Goal: Communication & Community: Share content

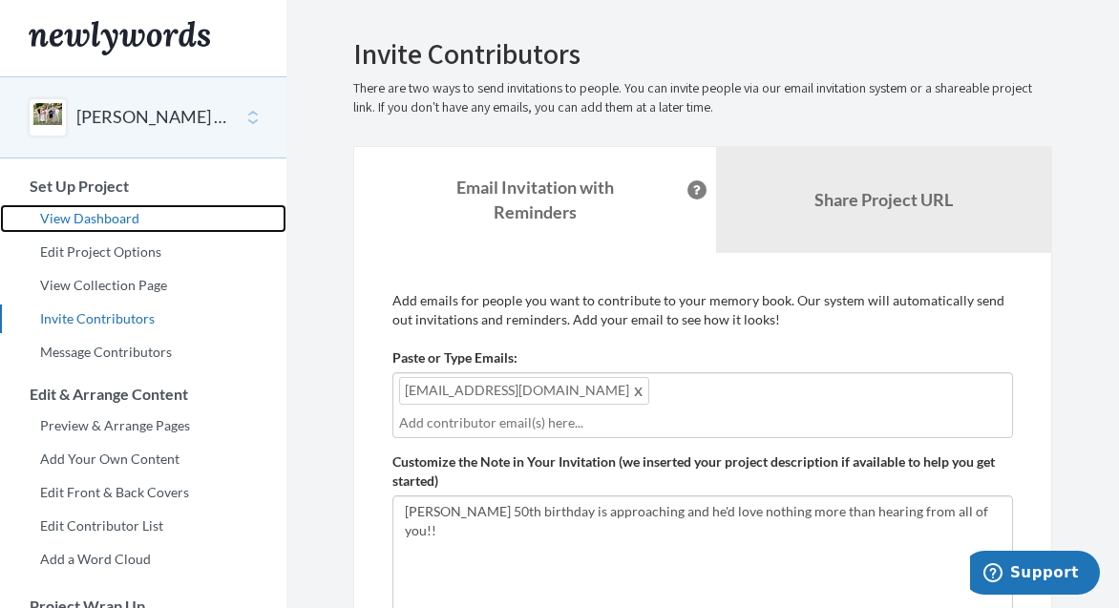
click at [124, 217] on link "View Dashboard" at bounding box center [143, 218] width 286 height 29
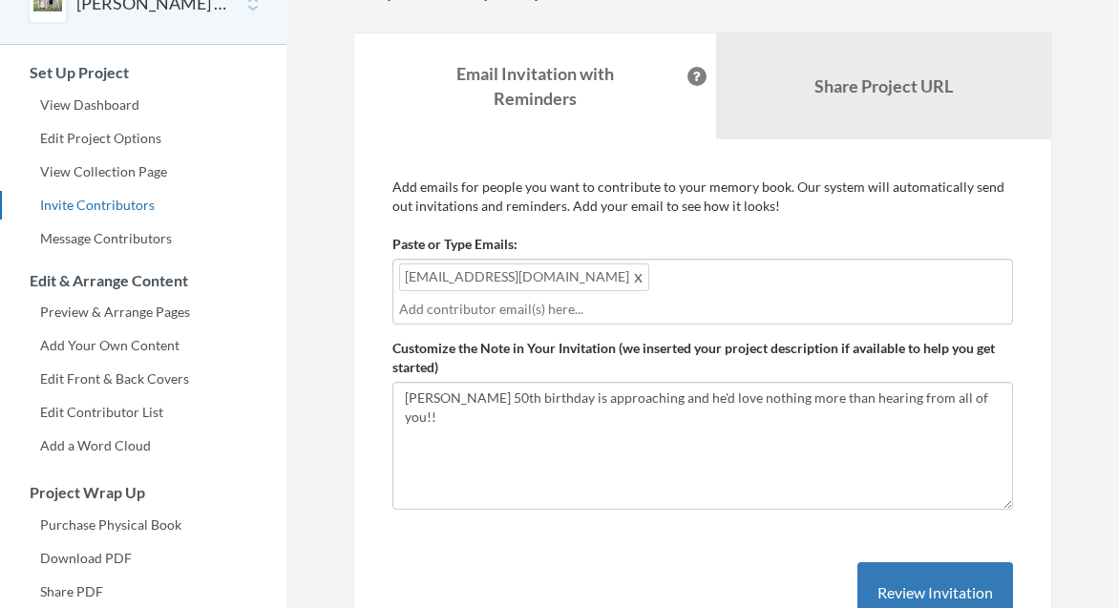
scroll to position [115, 0]
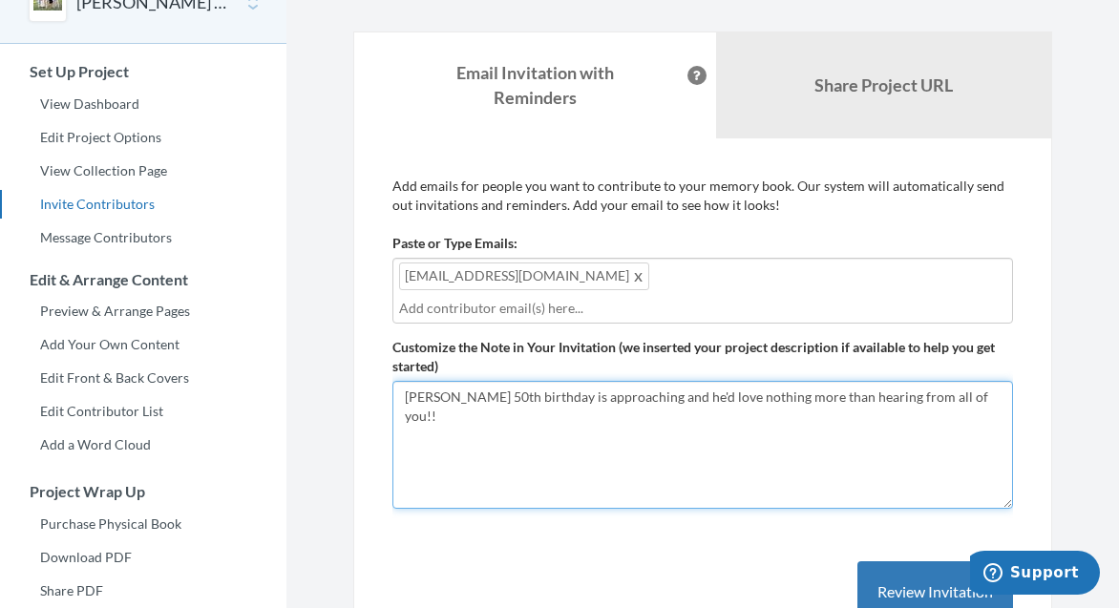
drag, startPoint x: 963, startPoint y: 378, endPoint x: 370, endPoint y: 349, distance: 593.7
click at [370, 349] on div "Add emails for people you want to contribute to your memory book. Our system wi…" at bounding box center [702, 419] width 699 height 562
paste textarea "Would you take a moment to either write a letter, share some photos or respond …"
type textarea "Would you take a moment to either write a letter, share some photos or respond …"
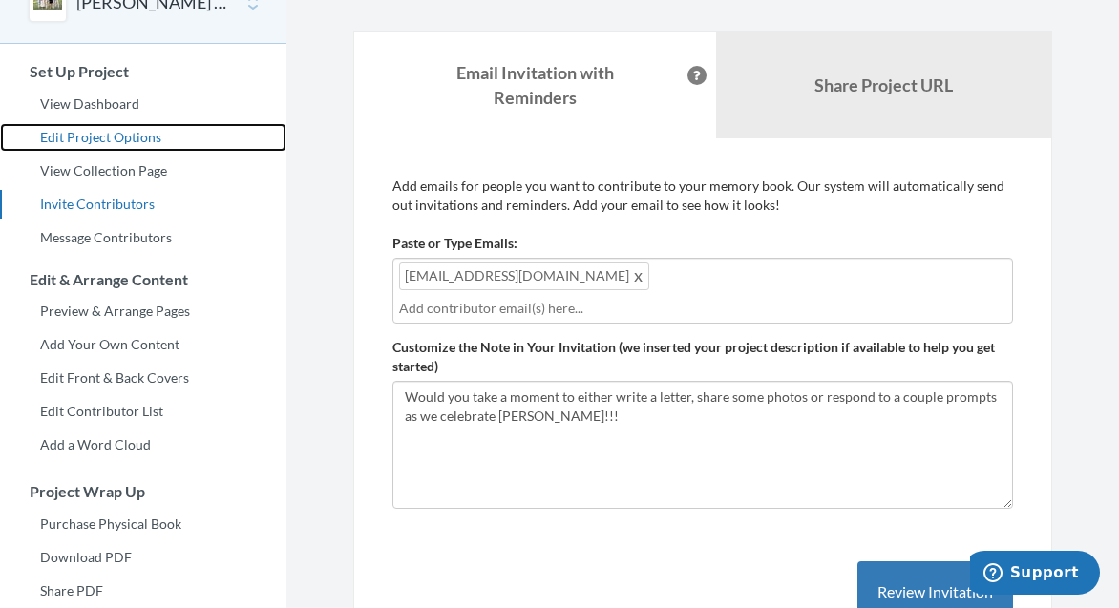
click at [136, 135] on link "Edit Project Options" at bounding box center [143, 137] width 286 height 29
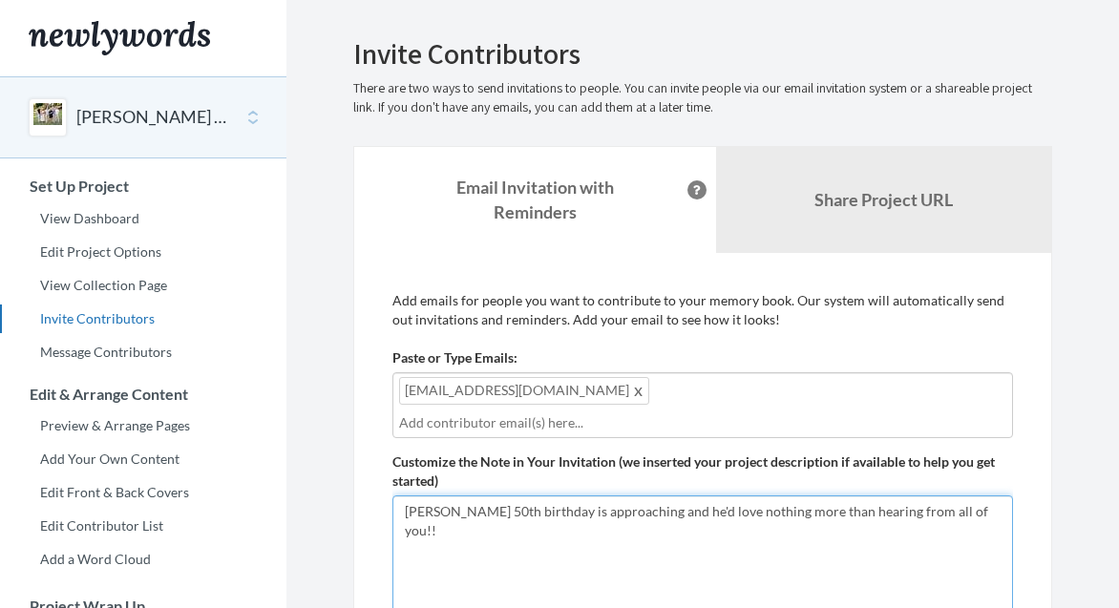
drag, startPoint x: 958, startPoint y: 485, endPoint x: 371, endPoint y: 478, distance: 587.3
click at [371, 478] on div "Add emails for people you want to contribute to your memory book. Our system wi…" at bounding box center [702, 534] width 699 height 562
paste textarea "Would you take a moment to either write a letter, share some photos or respond …"
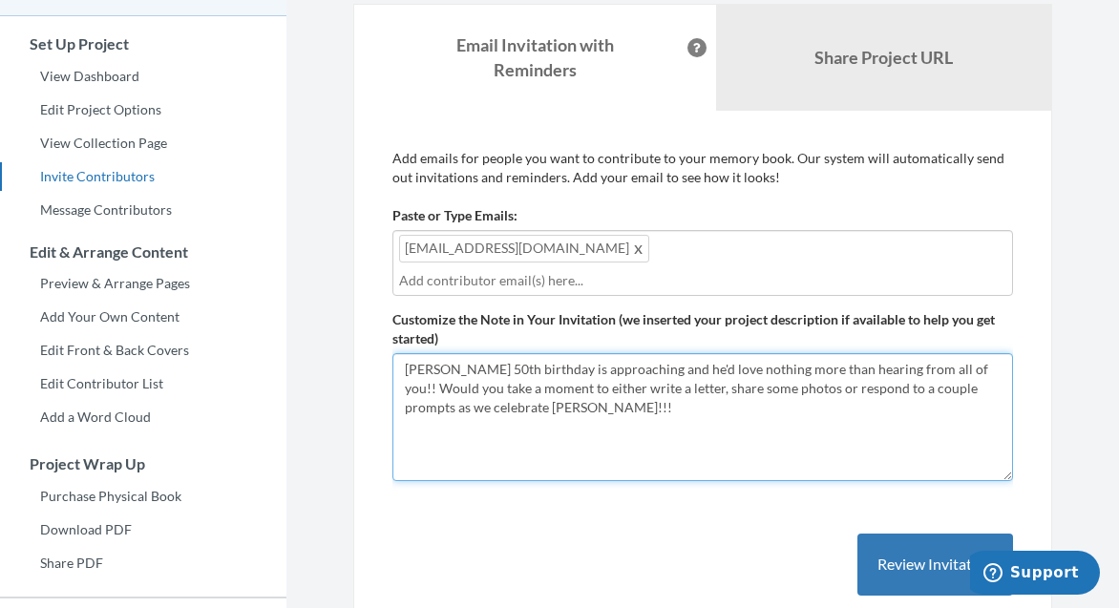
scroll to position [147, 0]
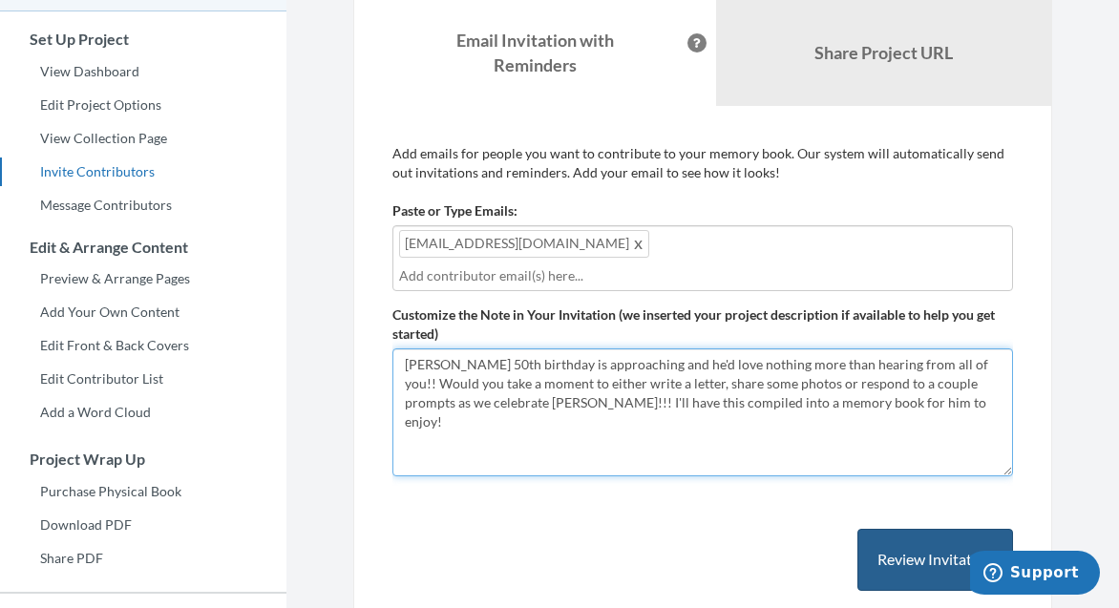
type textarea "Lyle's 50th birthday is approaching and he'd love nothing more than hearing fro…"
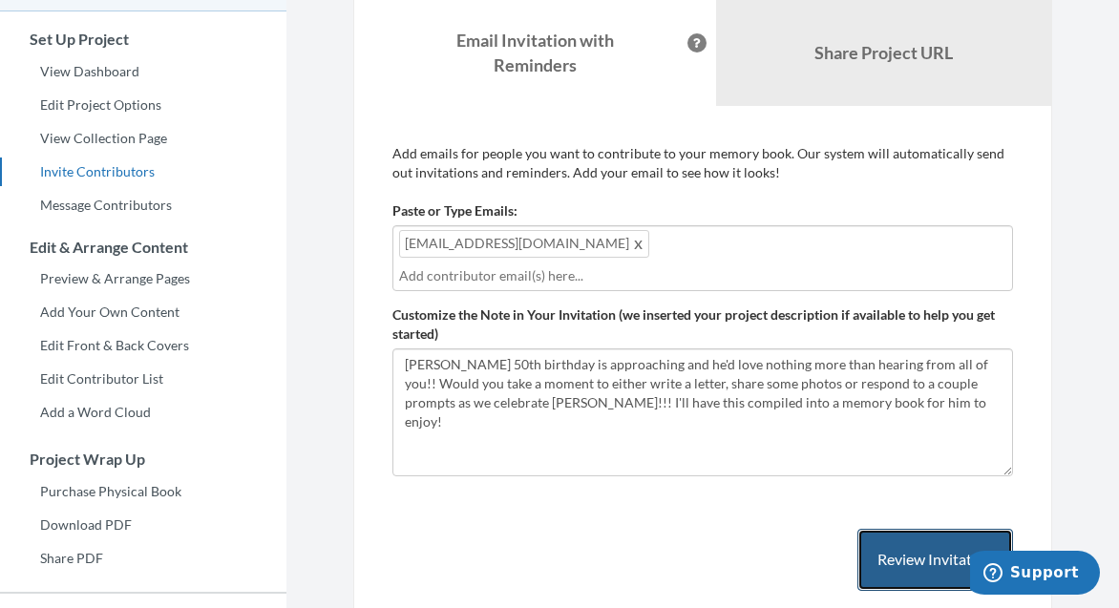
click at [933, 544] on button "Review Invitation" at bounding box center [936, 560] width 156 height 62
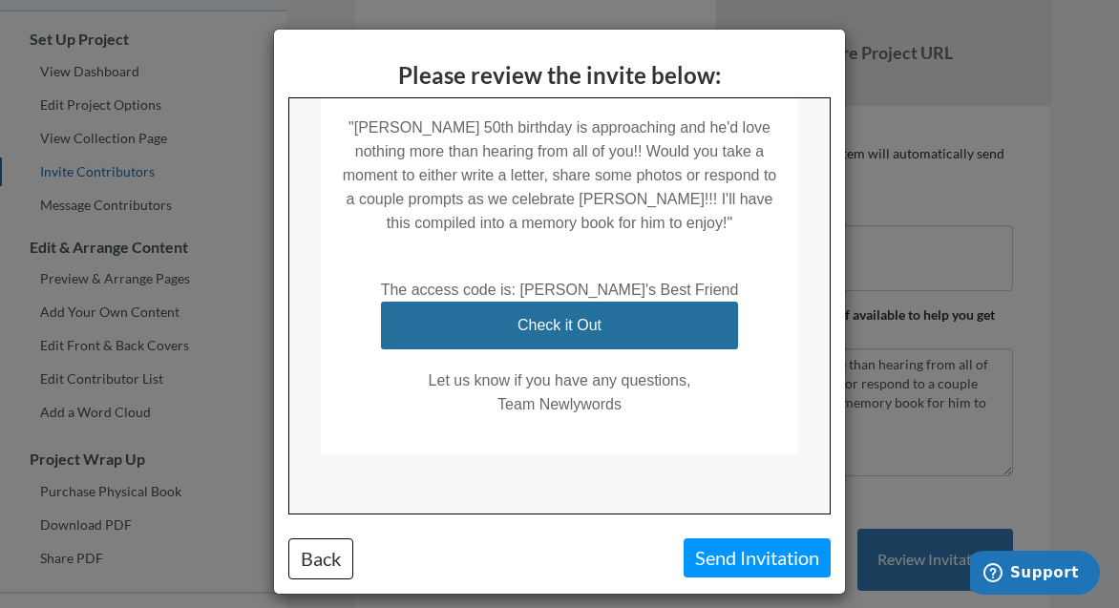
scroll to position [403, 0]
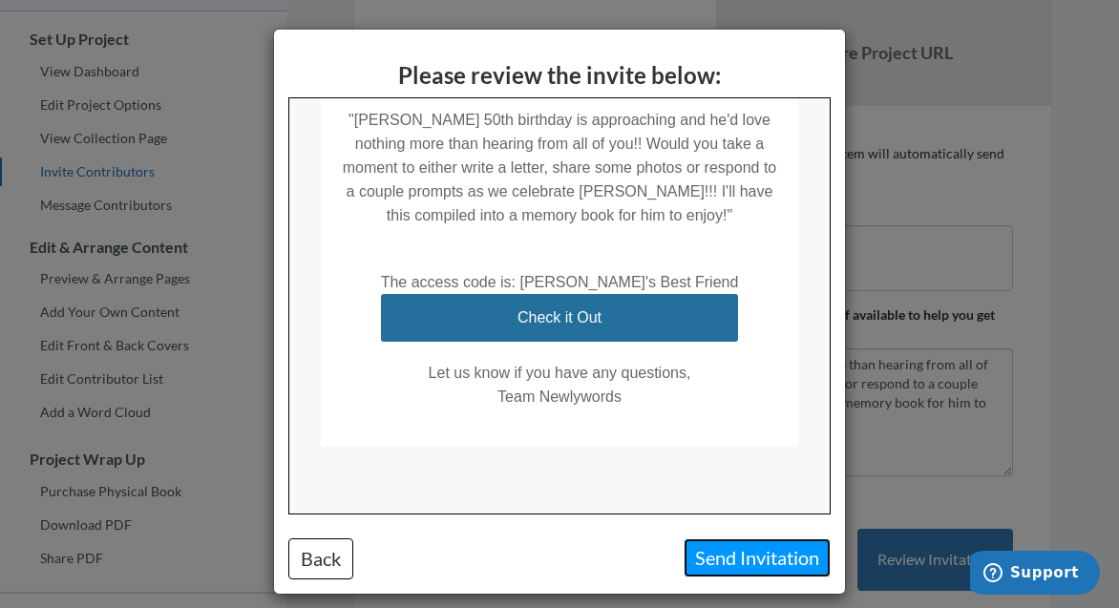
click at [739, 569] on button "Send Invitation" at bounding box center [757, 558] width 147 height 39
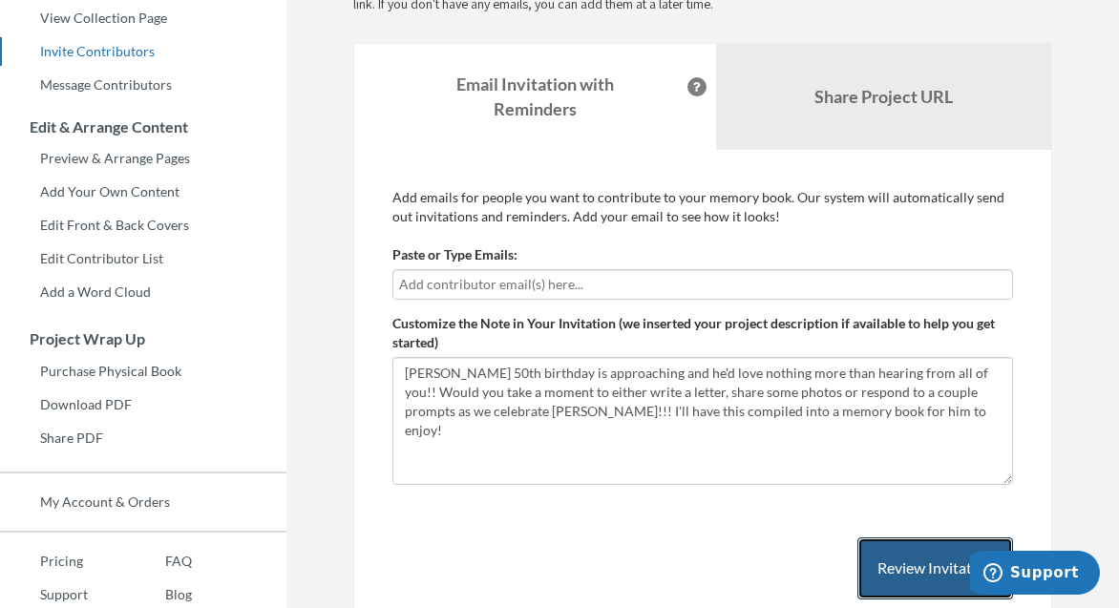
scroll to position [243, 0]
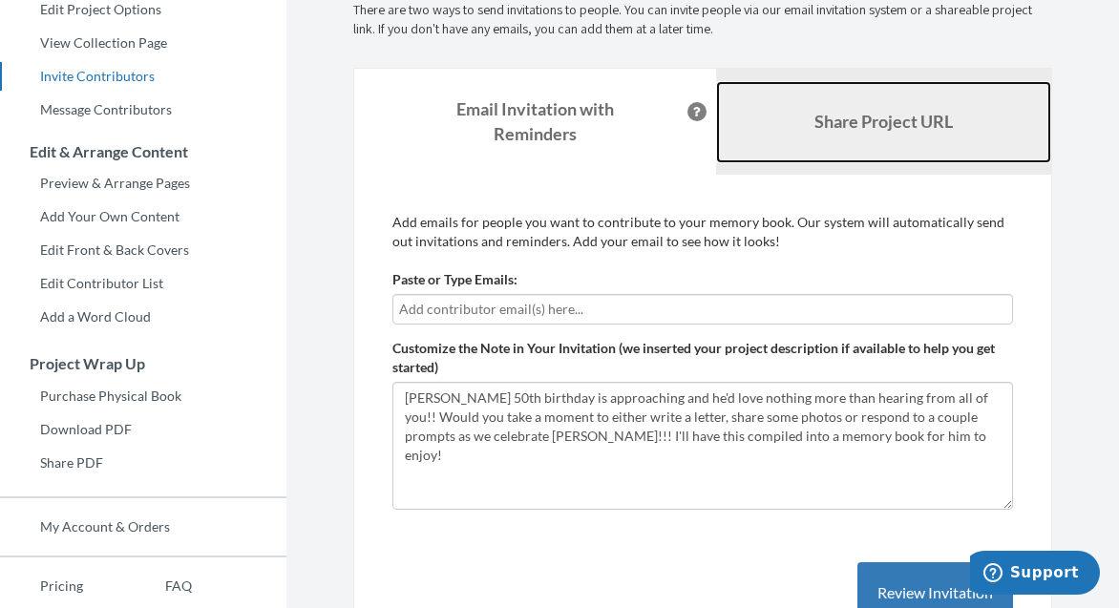
click at [933, 123] on b "Share Project URL" at bounding box center [884, 121] width 138 height 21
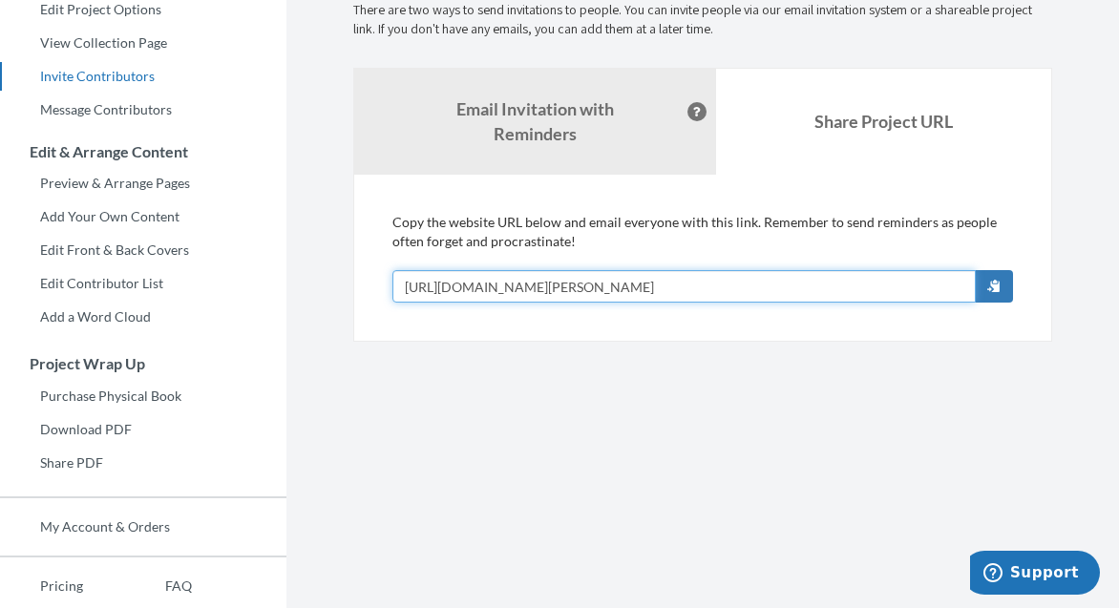
click at [733, 291] on input "[URL][DOMAIN_NAME][PERSON_NAME]" at bounding box center [683, 286] width 583 height 32
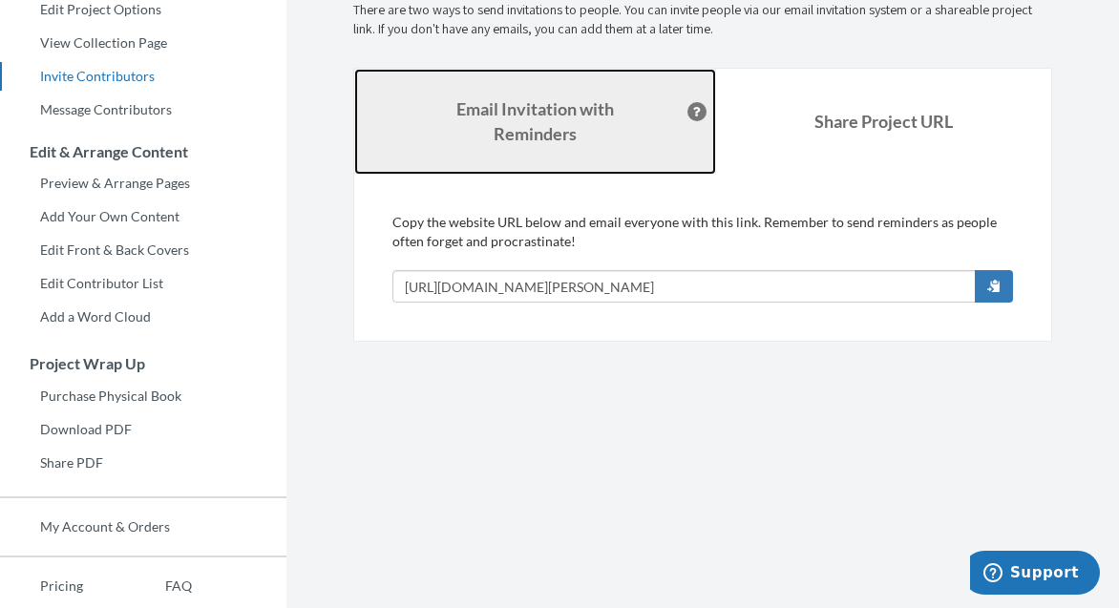
click at [518, 122] on strong "Email Invitation with Reminders" at bounding box center [535, 121] width 158 height 46
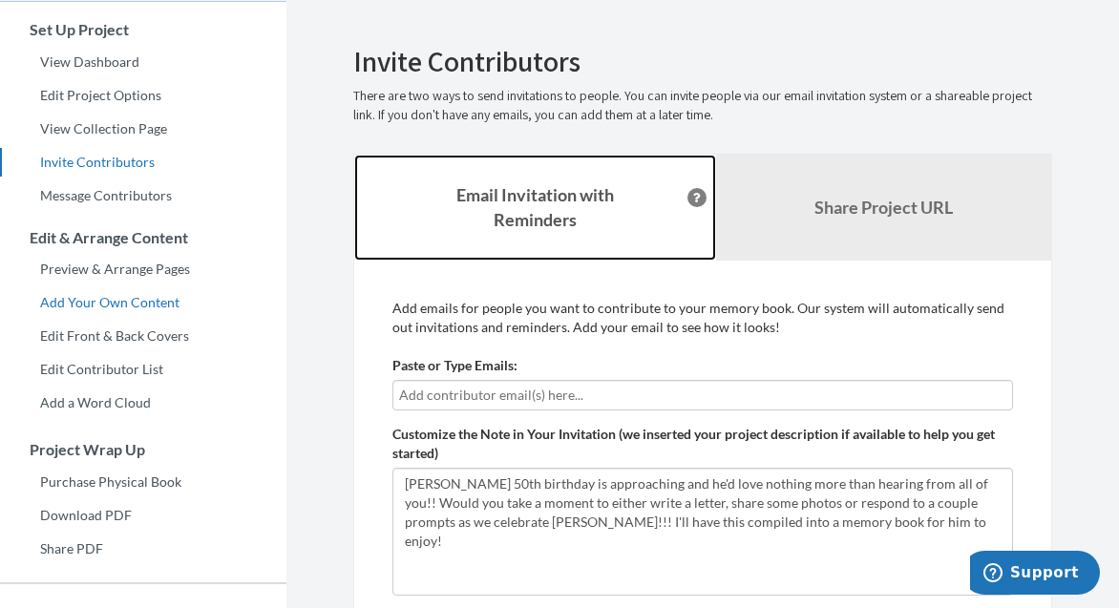
scroll to position [158, 0]
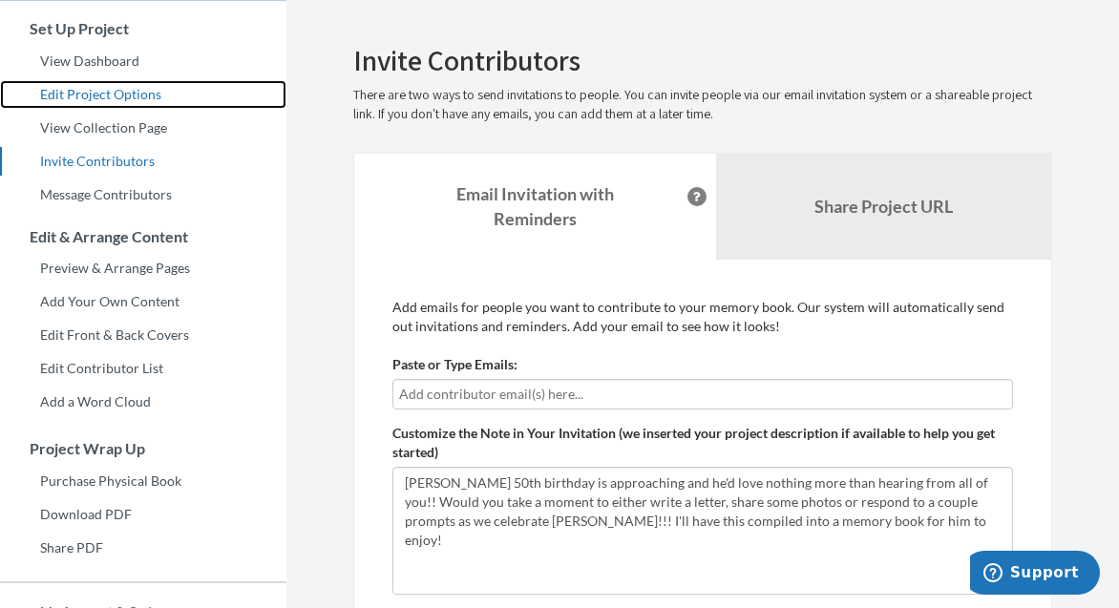
click at [138, 91] on link "Edit Project Options" at bounding box center [143, 94] width 286 height 29
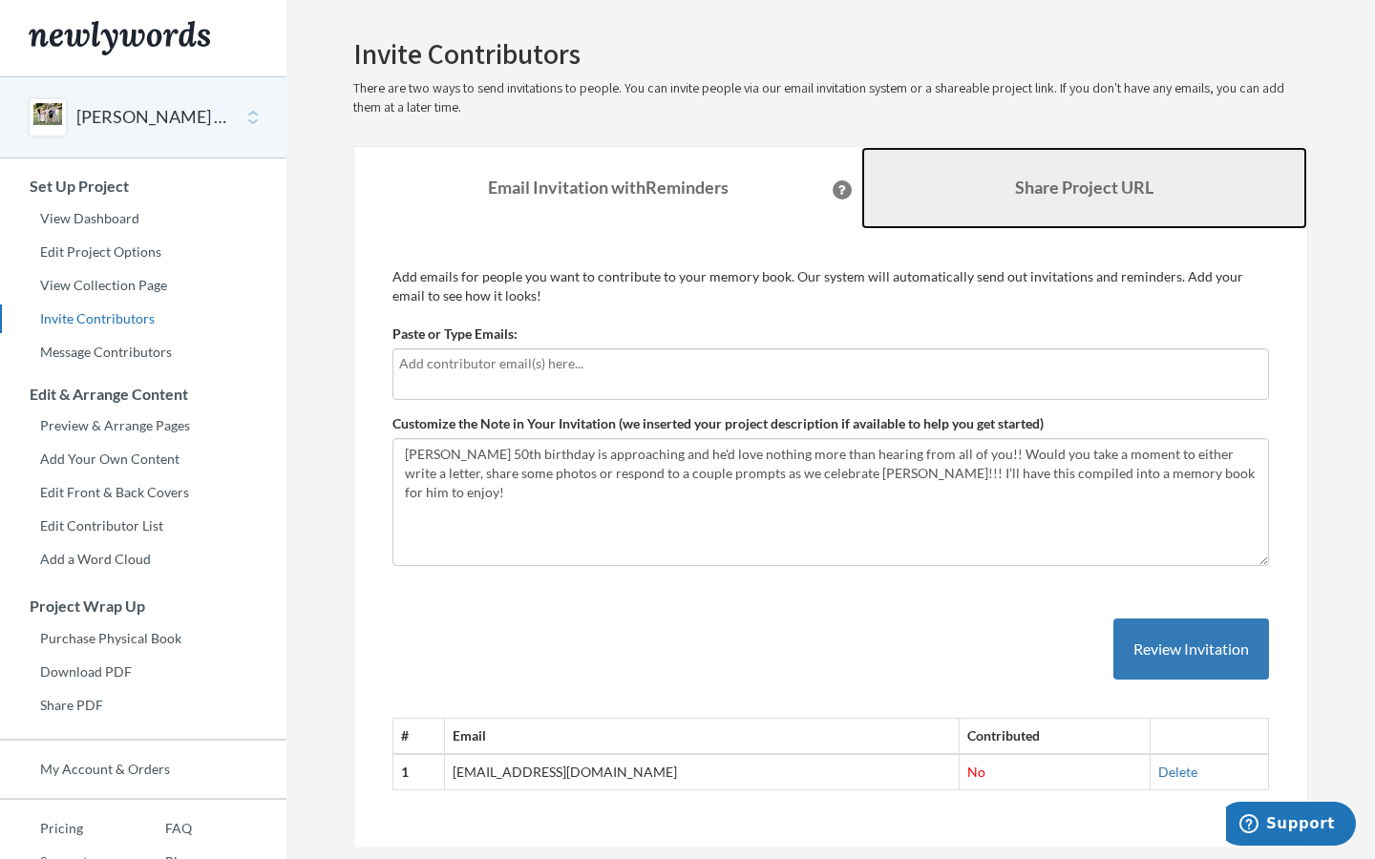
click at [1100, 183] on b "Share Project URL" at bounding box center [1084, 187] width 138 height 21
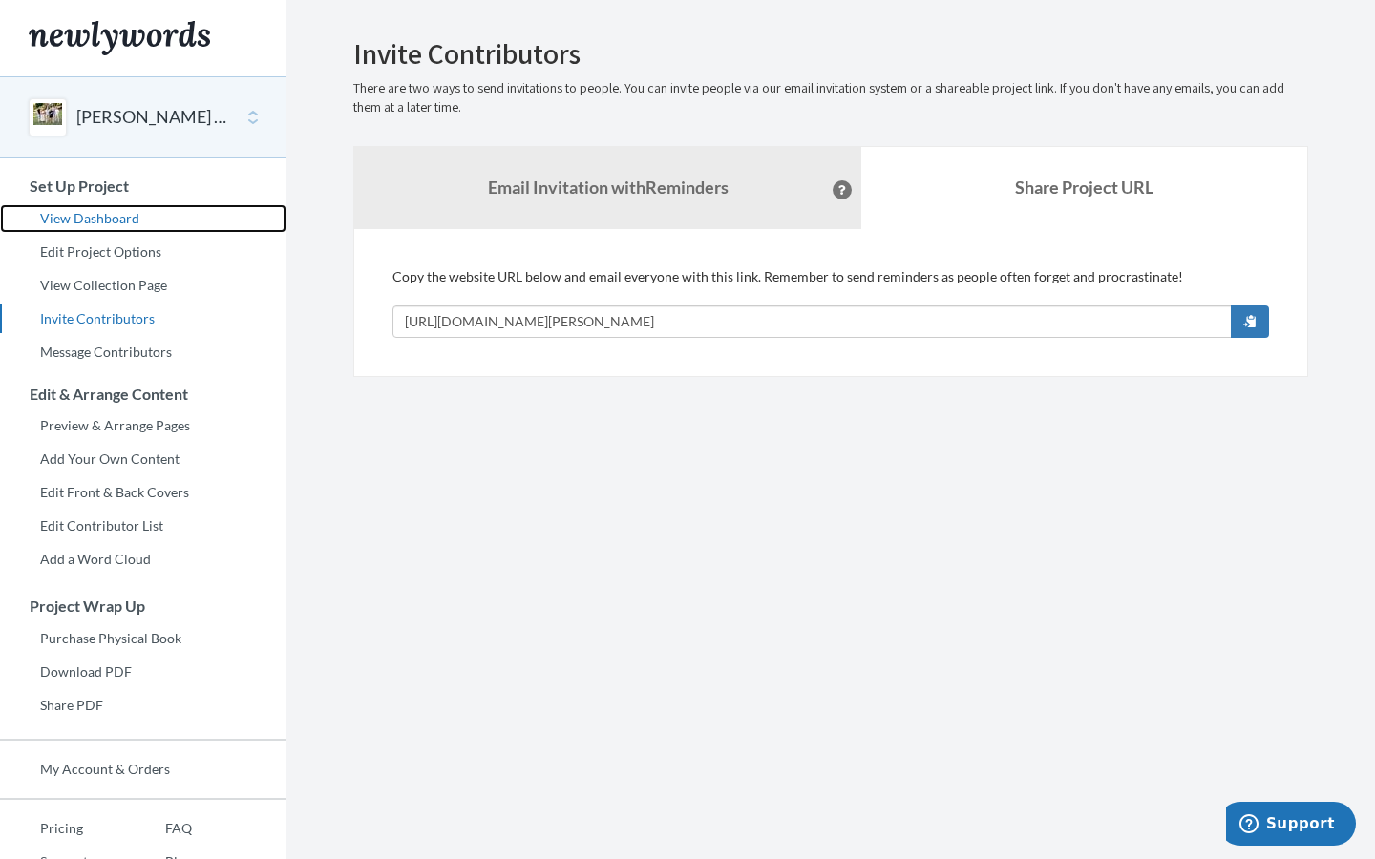
click at [114, 214] on link "View Dashboard" at bounding box center [143, 218] width 286 height 29
